Goal: Information Seeking & Learning: Learn about a topic

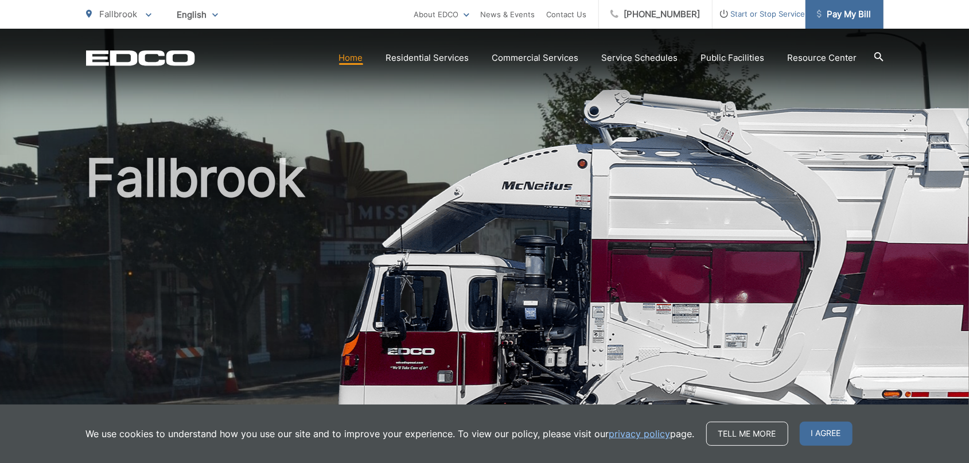
click at [855, 17] on span "Pay My Bill" at bounding box center [844, 14] width 54 height 14
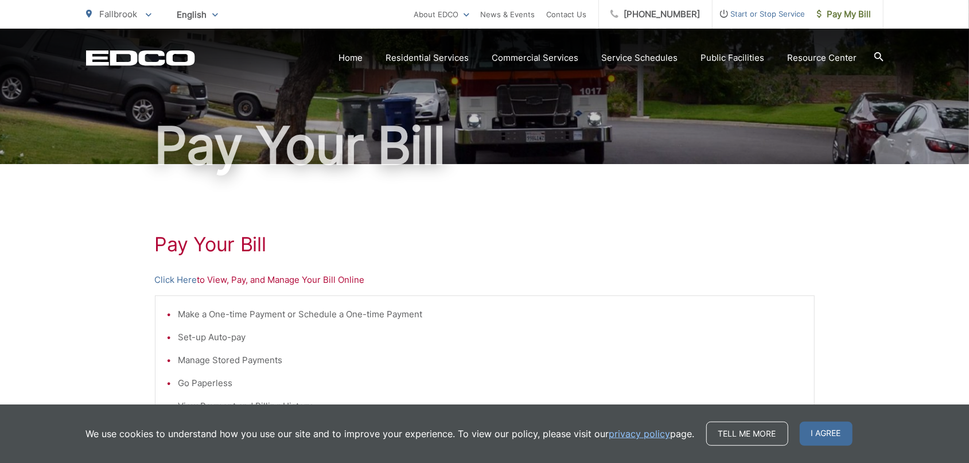
scroll to position [119, 0]
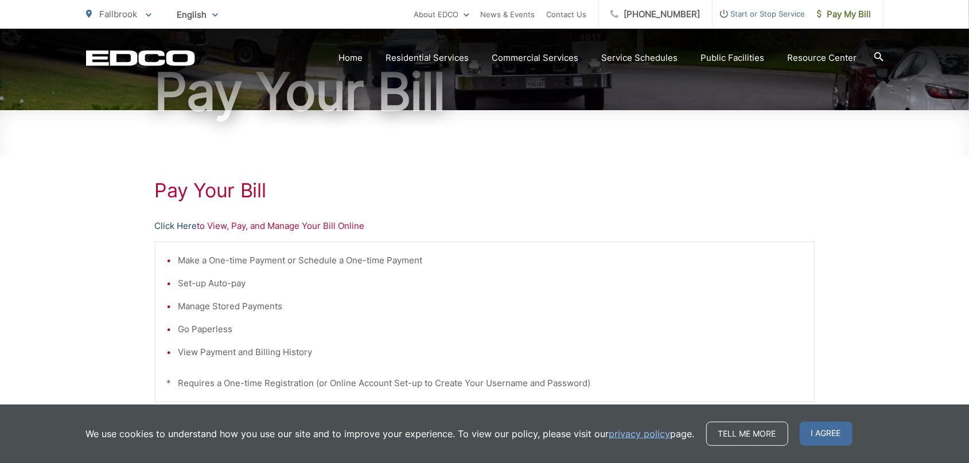
click at [190, 228] on link "Click Here" at bounding box center [176, 226] width 42 height 14
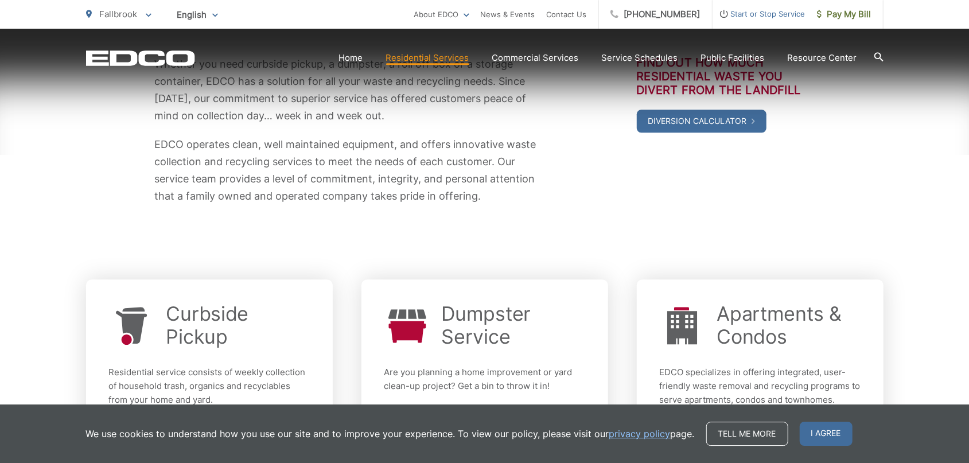
scroll to position [318, 0]
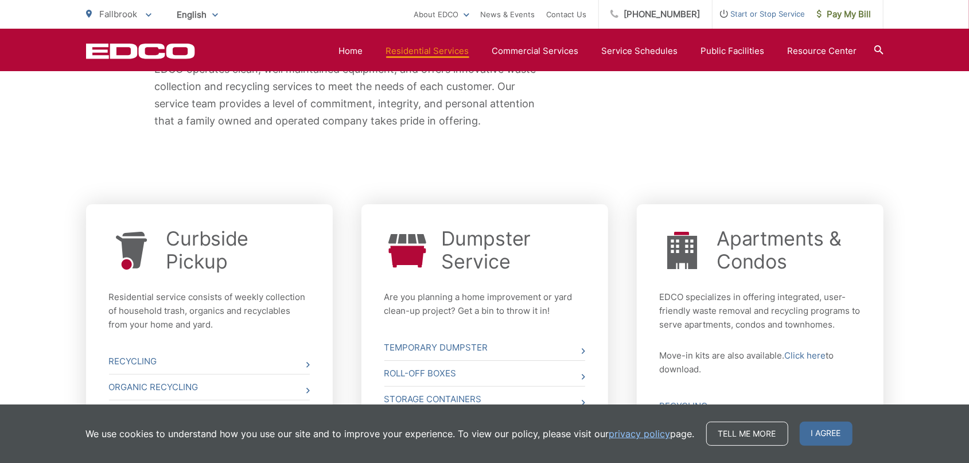
click at [652, 176] on div "Whether you need curbside pickup, a dumpster, a roll off box or a storage conta…" at bounding box center [484, 55] width 797 height 287
click at [825, 434] on span "I agree" at bounding box center [825, 433] width 53 height 24
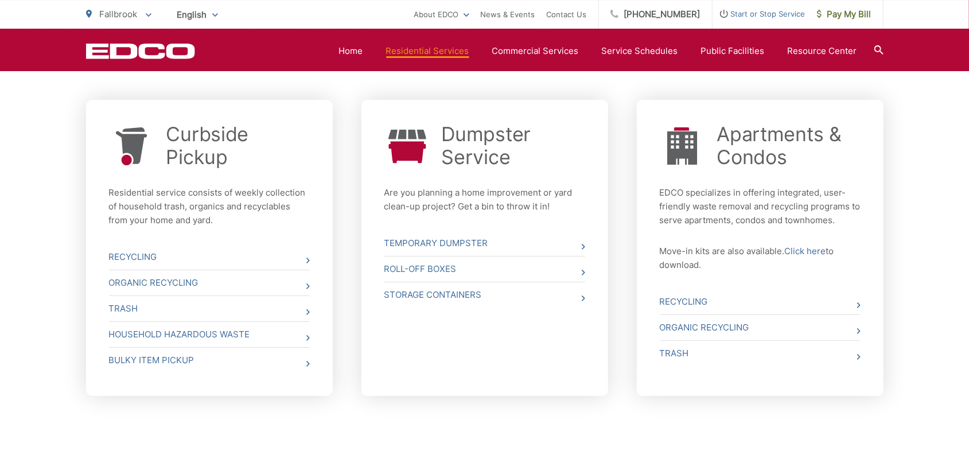
scroll to position [437, 0]
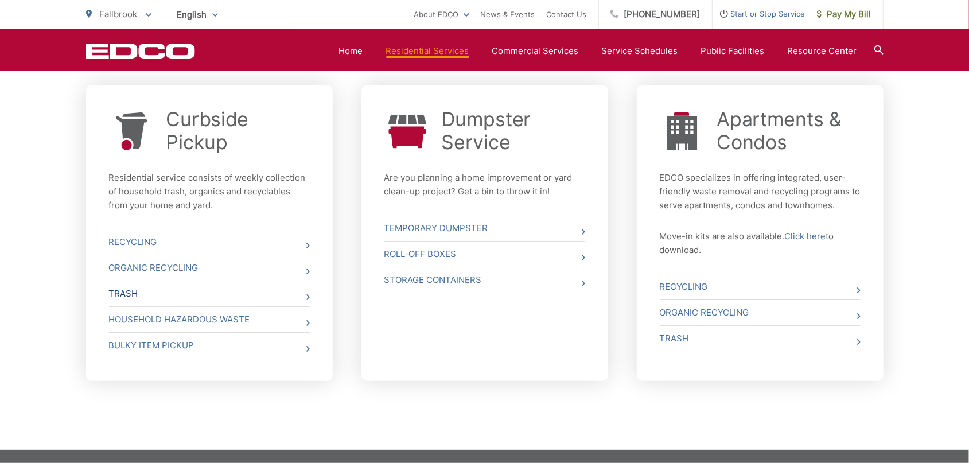
click at [308, 294] on span at bounding box center [307, 297] width 3 height 14
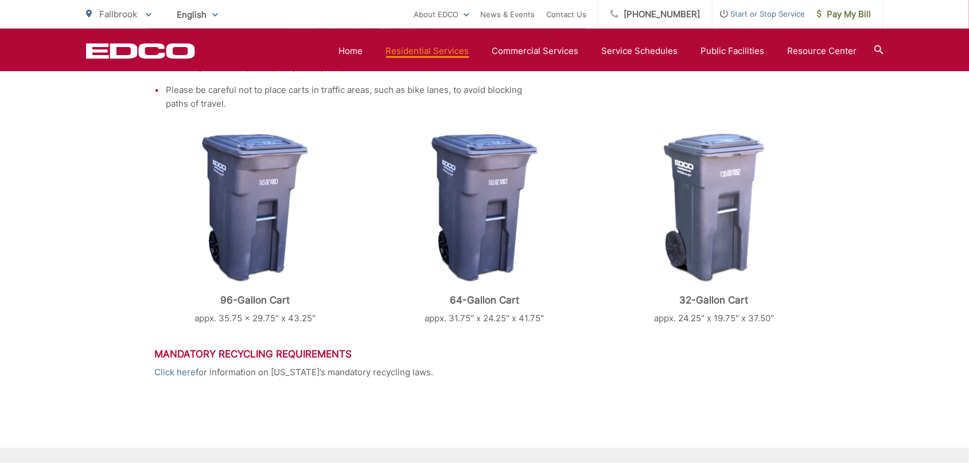
scroll to position [437, 0]
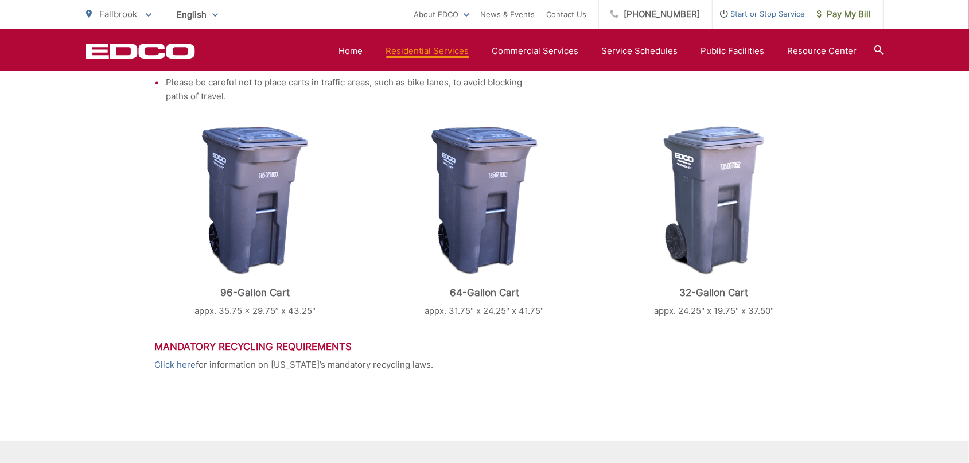
click at [701, 243] on img at bounding box center [713, 200] width 101 height 149
click at [728, 174] on img at bounding box center [713, 200] width 101 height 149
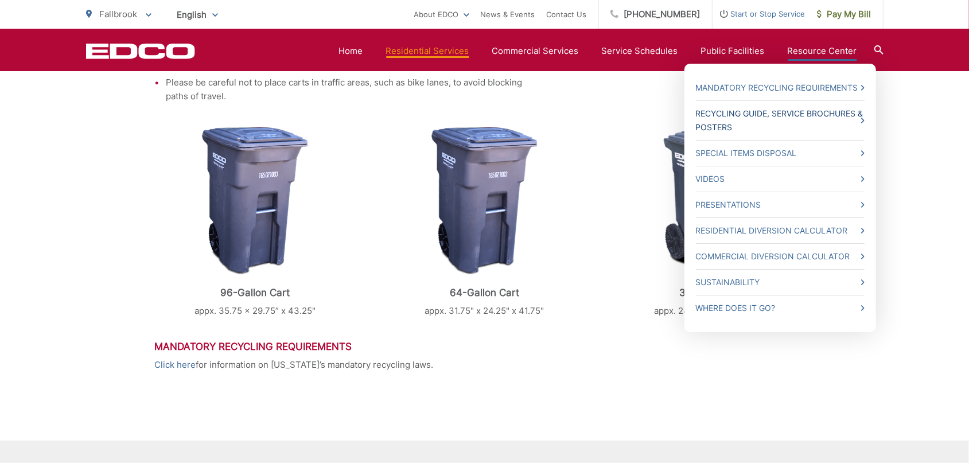
click at [729, 114] on link "Recycling Guide, Service Brochures & Posters" at bounding box center [780, 121] width 169 height 28
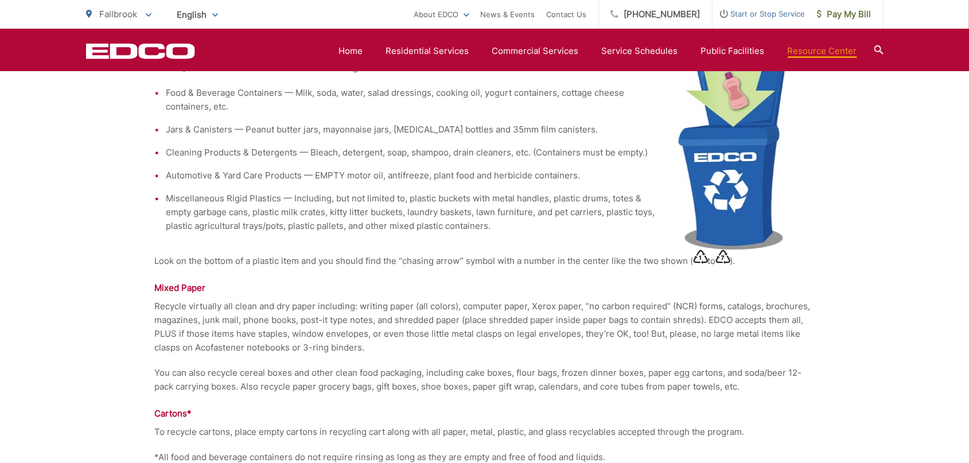
scroll to position [1193, 0]
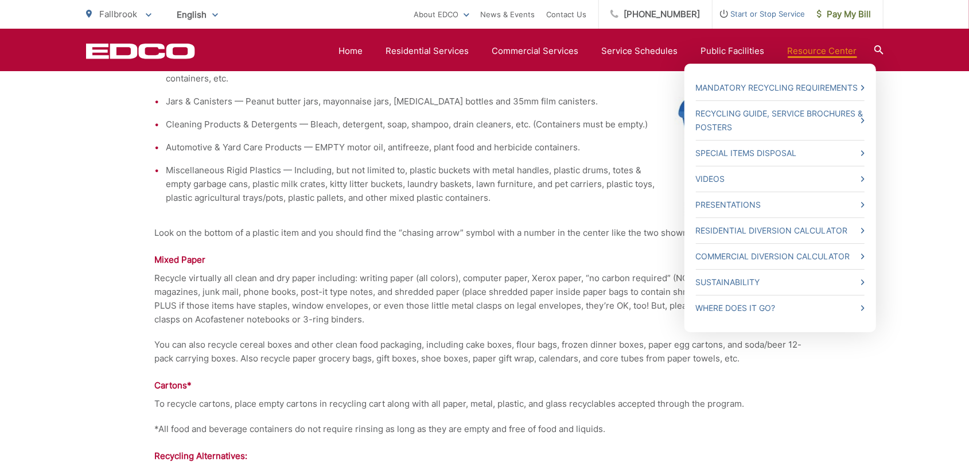
click at [805, 55] on link "Resource Center" at bounding box center [821, 51] width 69 height 14
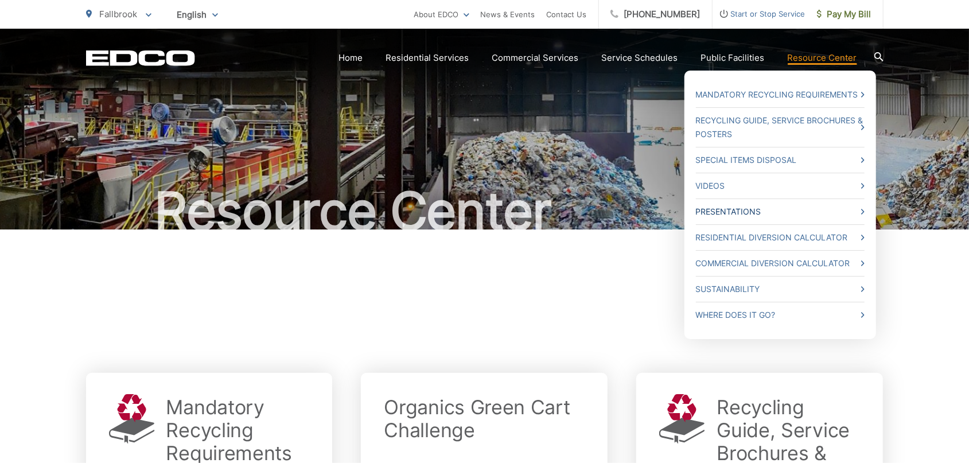
click at [862, 212] on icon at bounding box center [862, 212] width 3 height 6
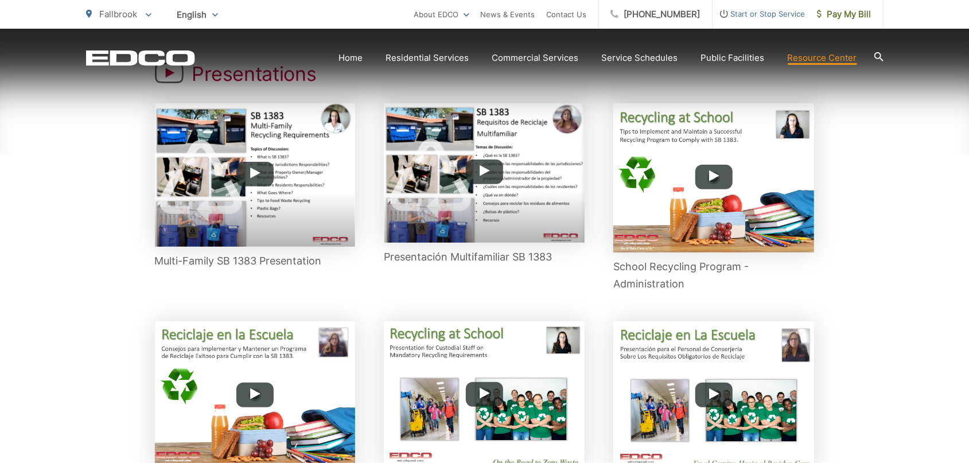
scroll to position [239, 0]
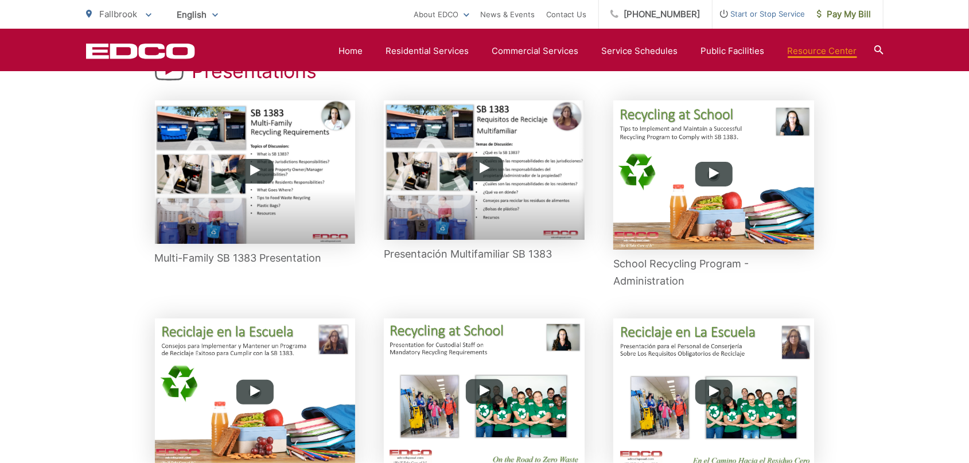
click at [878, 48] on icon at bounding box center [878, 49] width 9 height 9
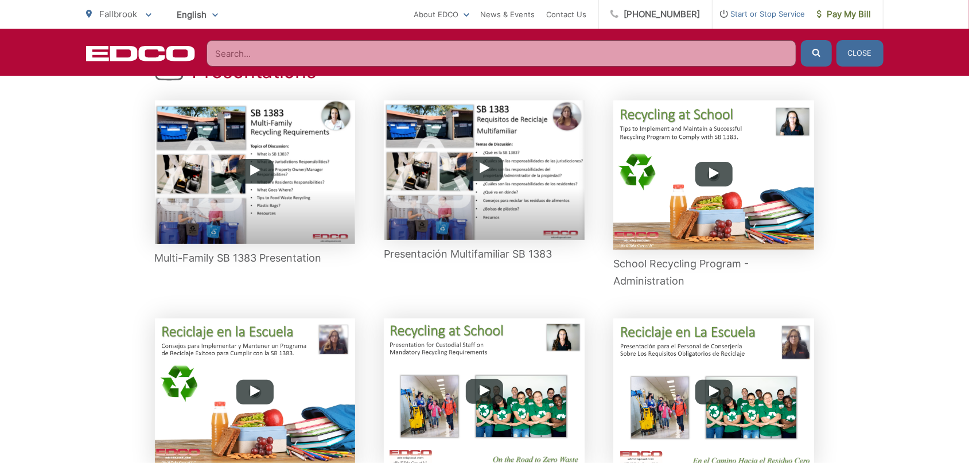
click at [222, 54] on input "Search" at bounding box center [500, 53] width 589 height 26
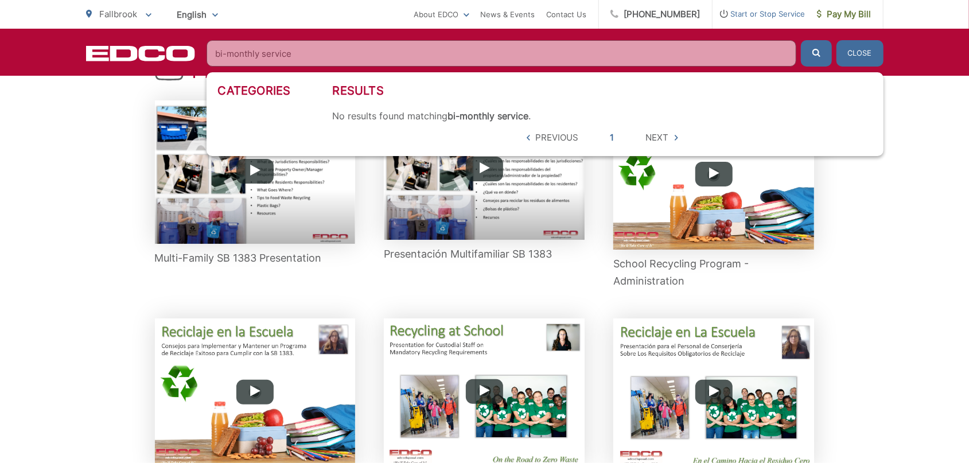
click at [801, 40] on button "submit" at bounding box center [816, 53] width 31 height 26
click at [813, 54] on icon "submit" at bounding box center [816, 53] width 8 height 8
drag, startPoint x: 307, startPoint y: 53, endPoint x: 154, endPoint y: 55, distance: 153.1
click at [206, 53] on input "bi-monthly service" at bounding box center [500, 53] width 589 height 26
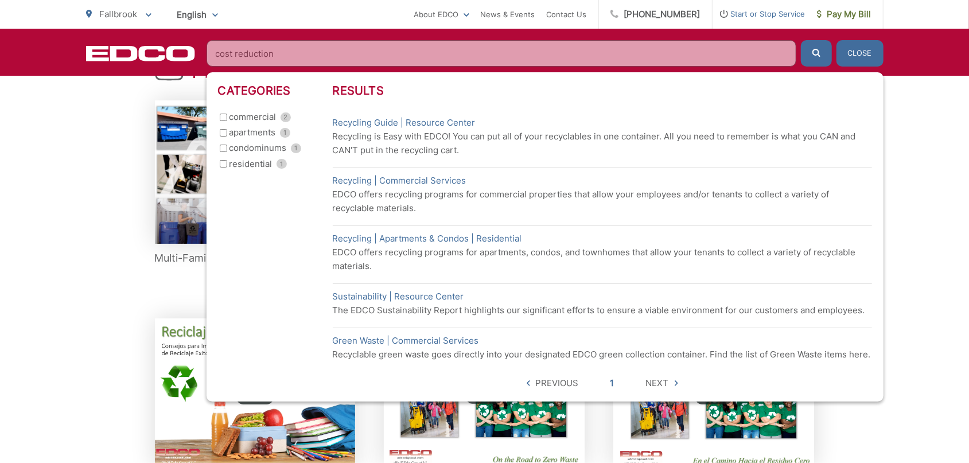
type input "cost reduction"
click at [801, 40] on button "submit" at bounding box center [816, 53] width 31 height 26
click at [225, 165] on input "residential 1" at bounding box center [223, 163] width 7 height 7
checkbox input "true"
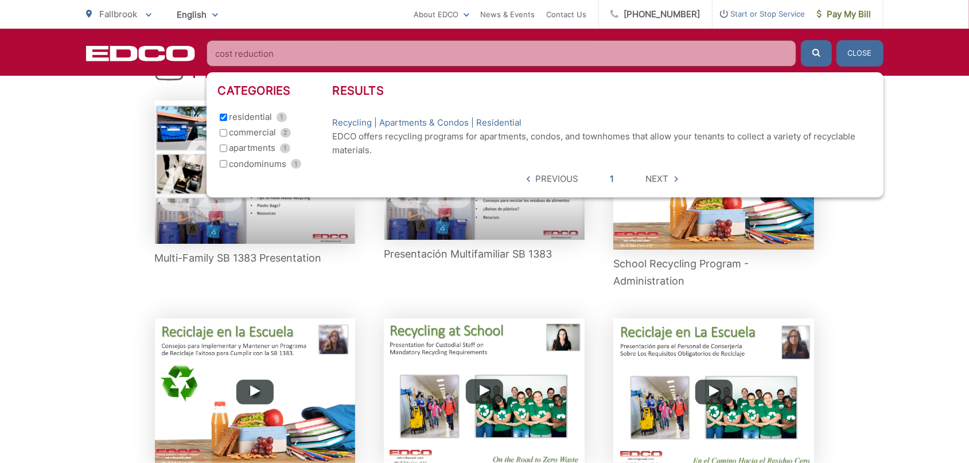
click at [658, 178] on span "Next" at bounding box center [657, 179] width 23 height 14
click at [612, 179] on link "1" at bounding box center [612, 179] width 4 height 14
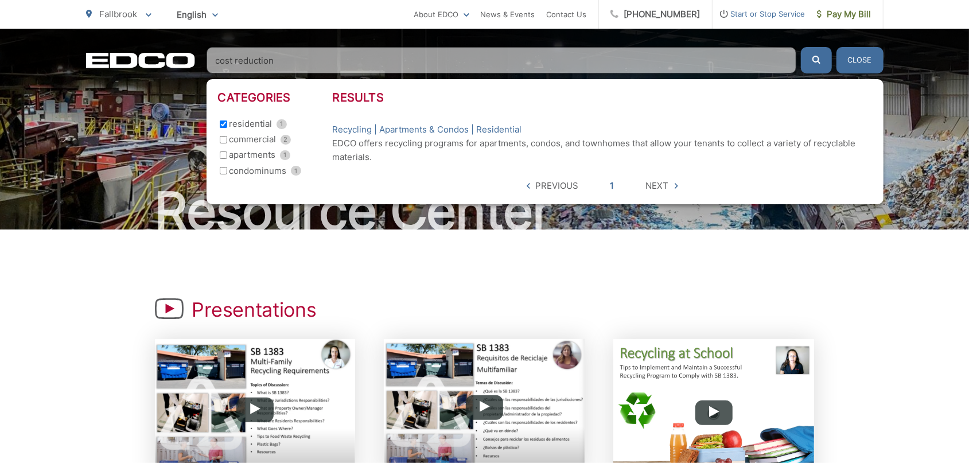
click at [865, 61] on button "Close" at bounding box center [859, 60] width 47 height 26
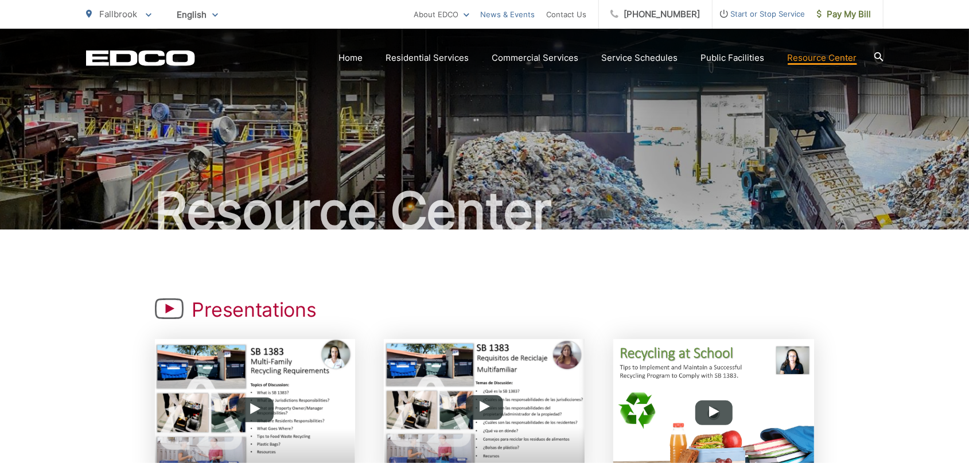
click at [514, 12] on link "News & Events" at bounding box center [508, 14] width 54 height 14
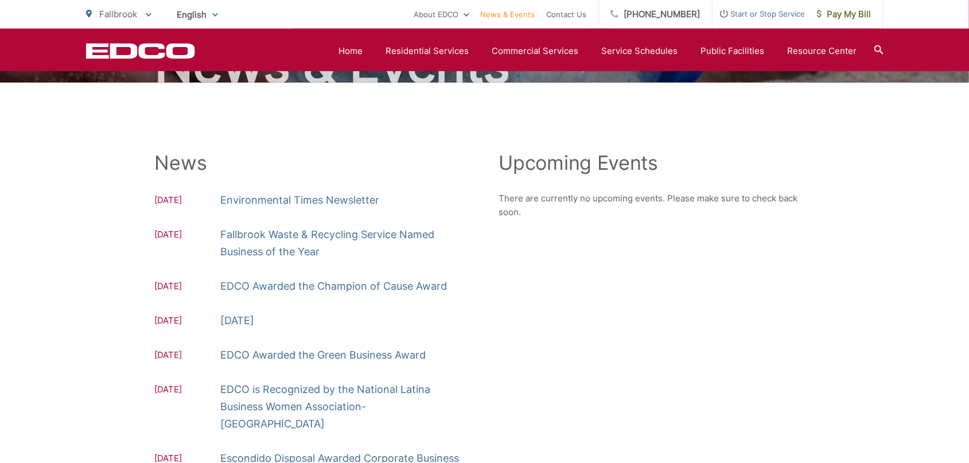
scroll to position [119, 0]
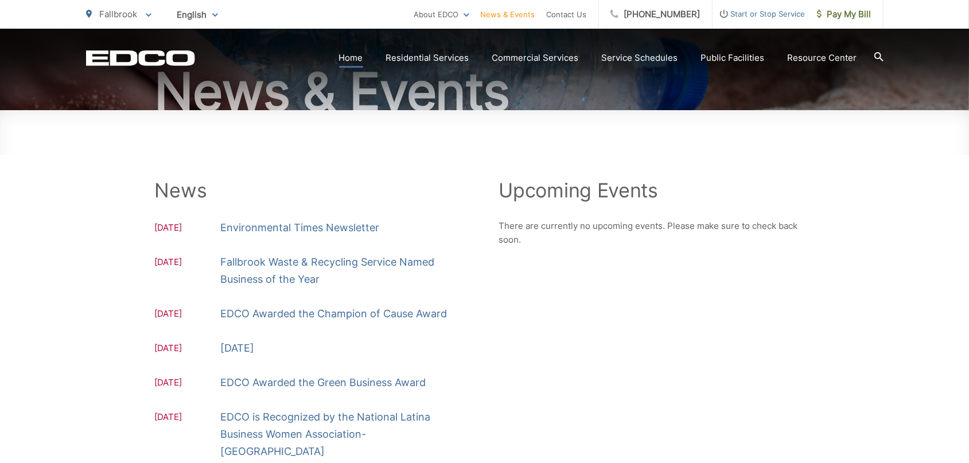
click at [356, 60] on link "Home" at bounding box center [351, 58] width 24 height 14
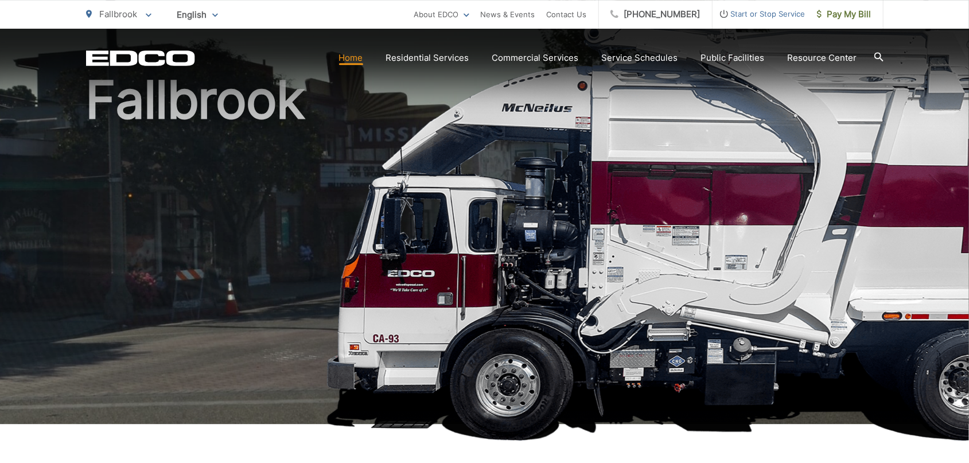
scroll to position [79, 0]
